Goal: Transaction & Acquisition: Purchase product/service

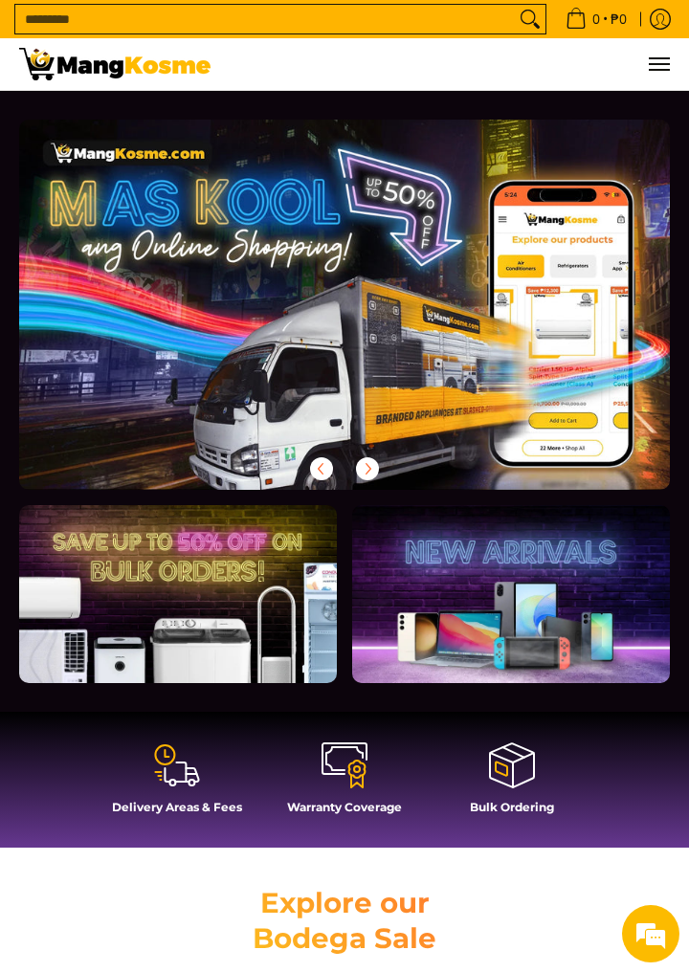
click at [54, 637] on link at bounding box center [178, 594] width 318 height 178
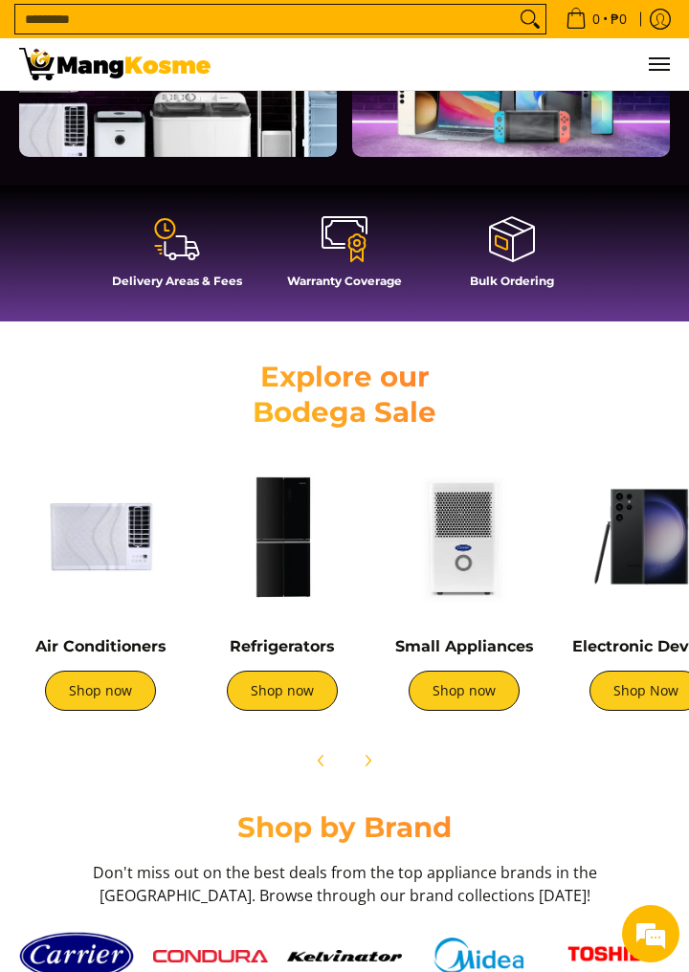
click at [251, 694] on link "Shop now" at bounding box center [282, 690] width 111 height 40
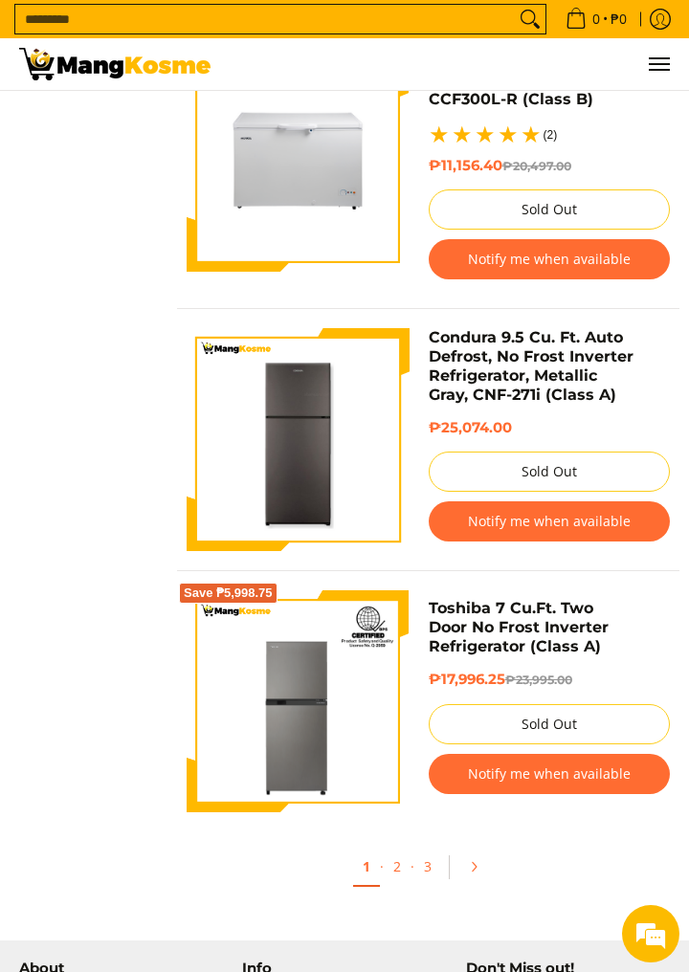
scroll to position [6271, 0]
